Goal: Navigation & Orientation: Find specific page/section

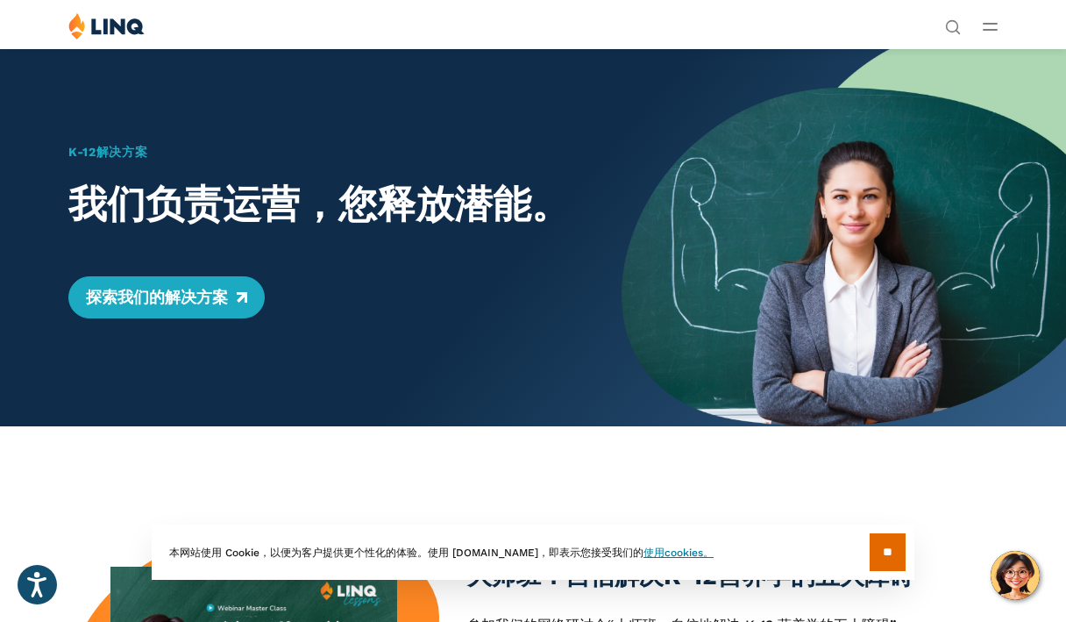
click at [680, 210] on img at bounding box center [844, 237] width 445 height 378
click at [961, 27] on div "解决方案 营养 概述 全新 学校营养套件 学校营养 国家营养 州 S-EBT 计划 付款 概述 教育资源规划（ERP） 概述 财务与会计 人力资源和薪资 购买…" at bounding box center [533, 28] width 1066 height 33
click at [947, 27] on circle "打开搜索栏" at bounding box center [952, 26] width 11 height 11
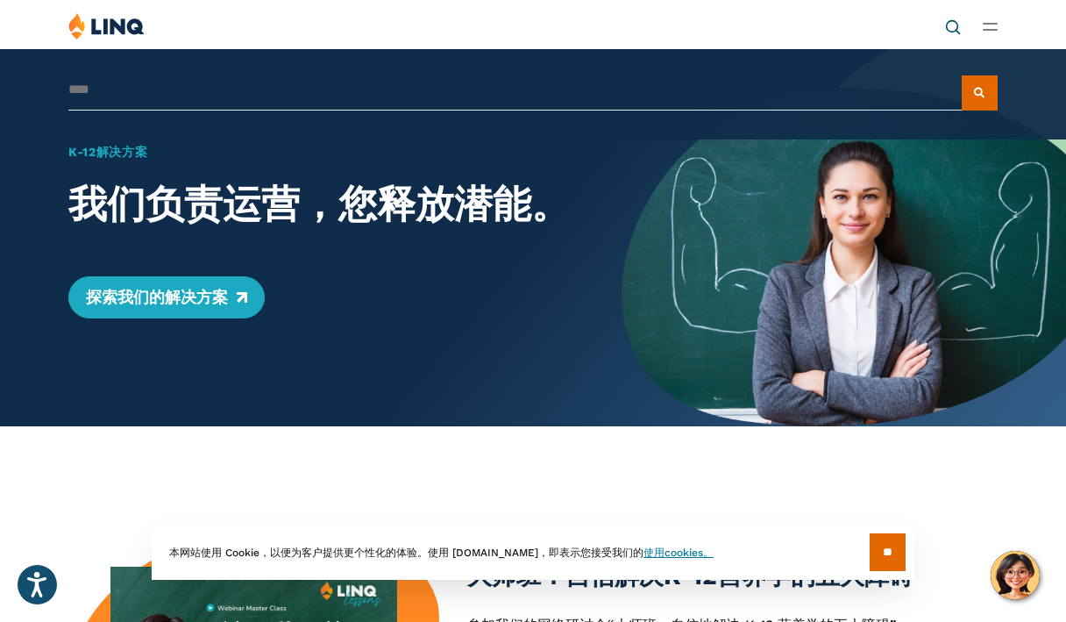
click at [947, 27] on circle "打开搜索栏" at bounding box center [952, 26] width 11 height 11
